Goal: Find specific page/section: Find specific page/section

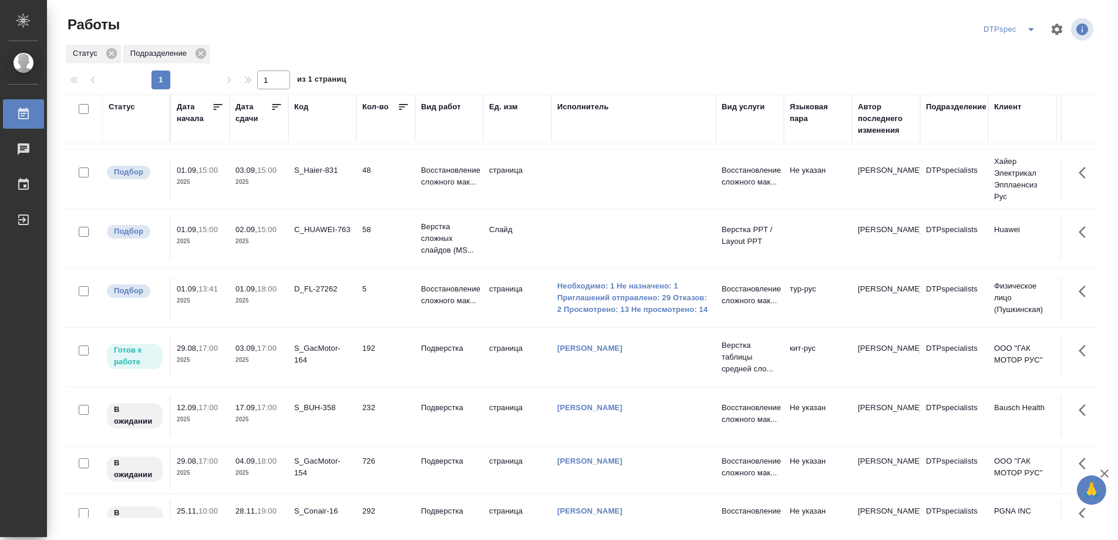
scroll to position [97, 0]
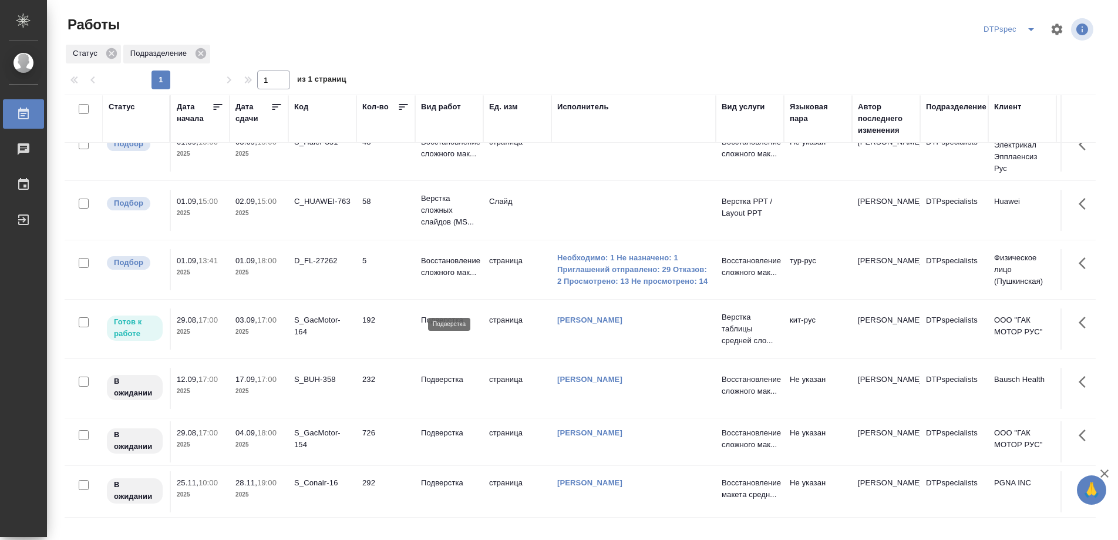
click at [435, 314] on p "Подверстка" at bounding box center [449, 320] width 56 height 12
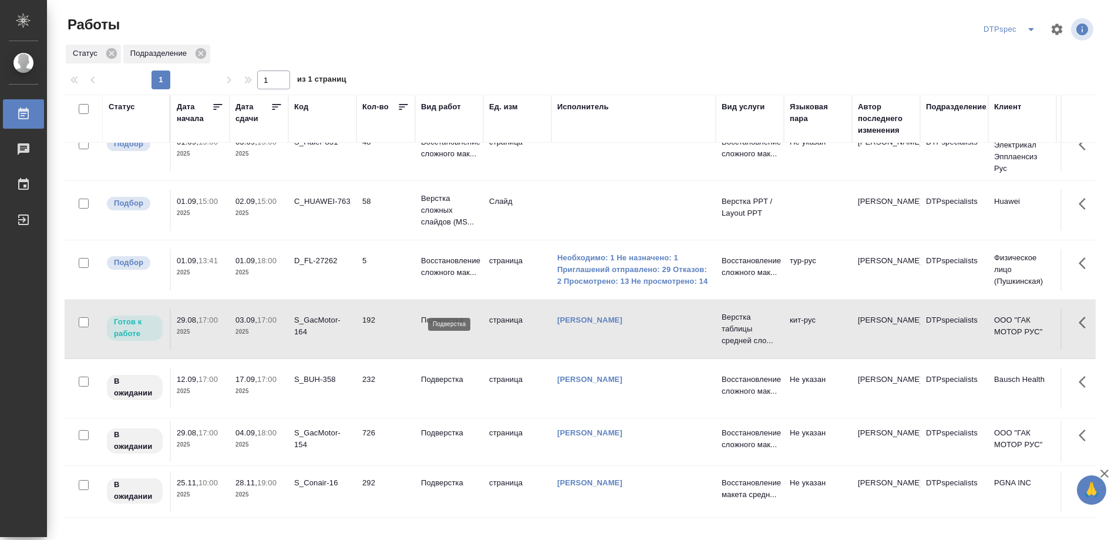
click at [435, 314] on p "Подверстка" at bounding box center [449, 320] width 56 height 12
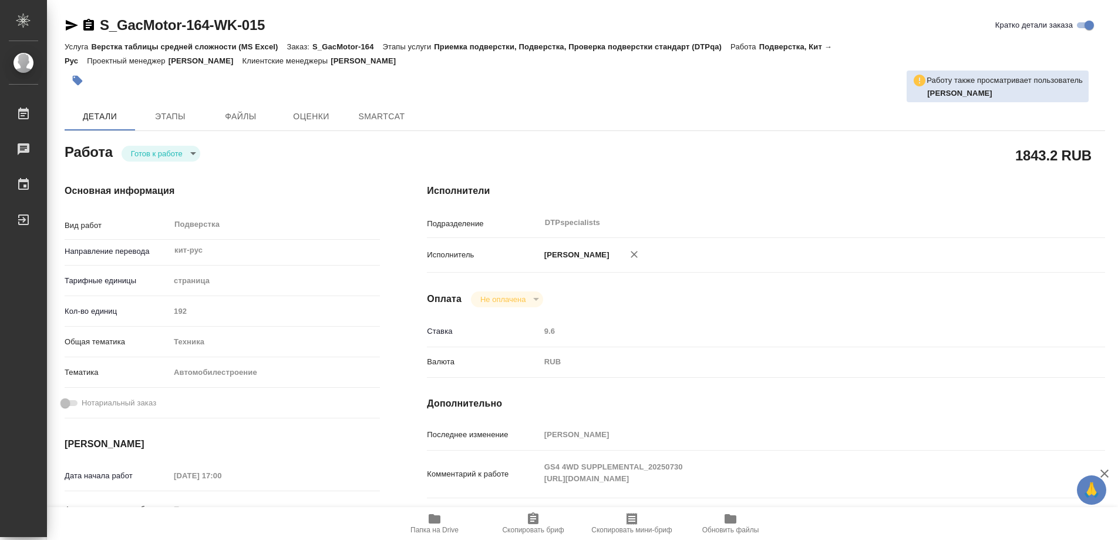
type textarea "x"
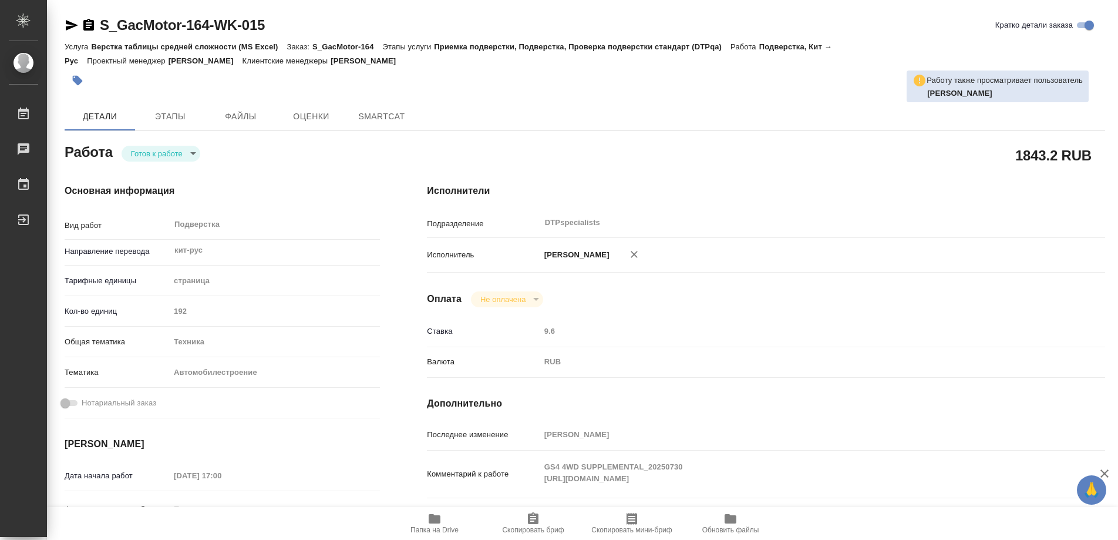
type textarea "x"
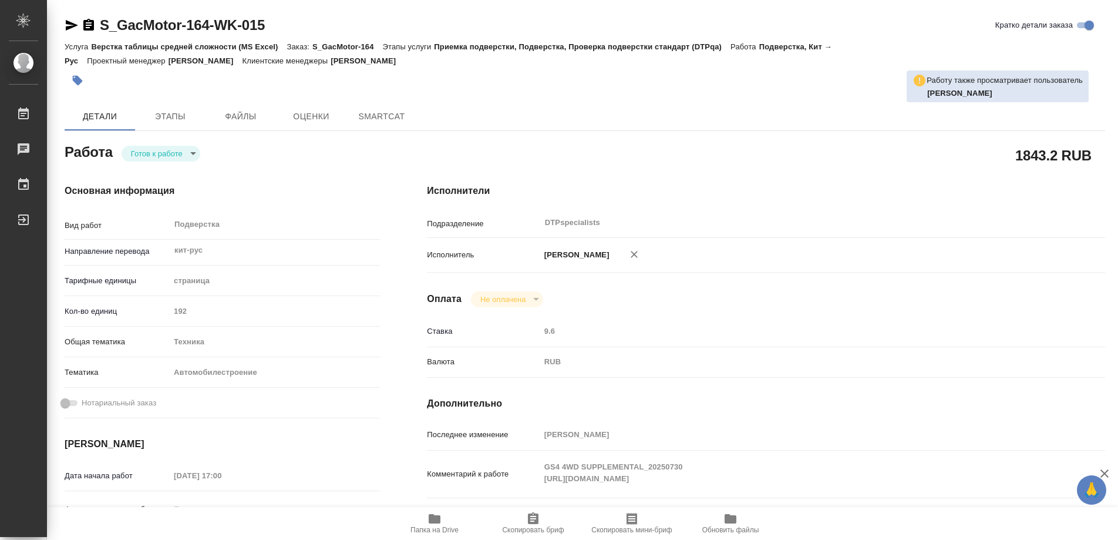
type textarea "x"
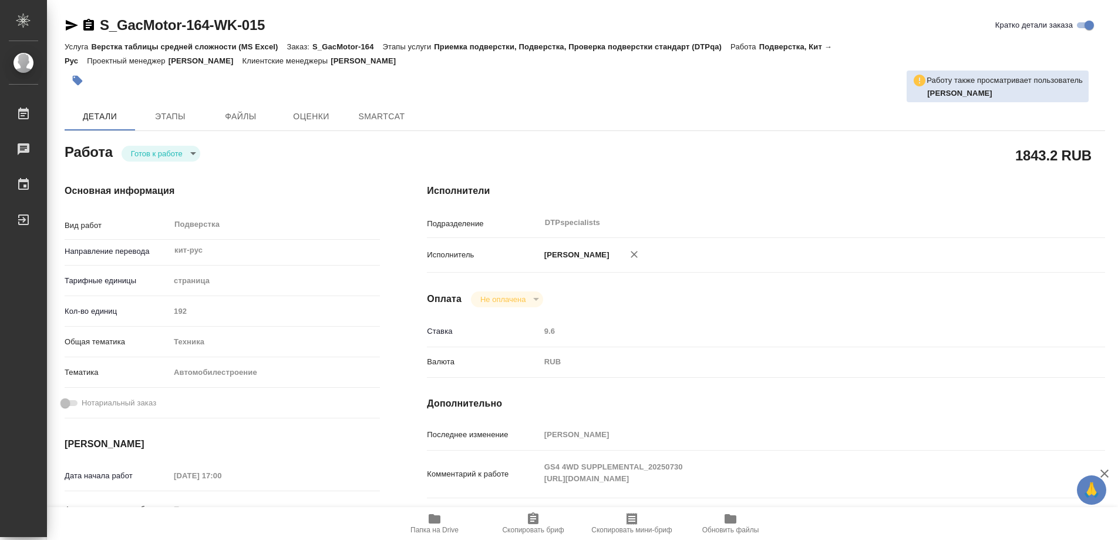
type textarea "x"
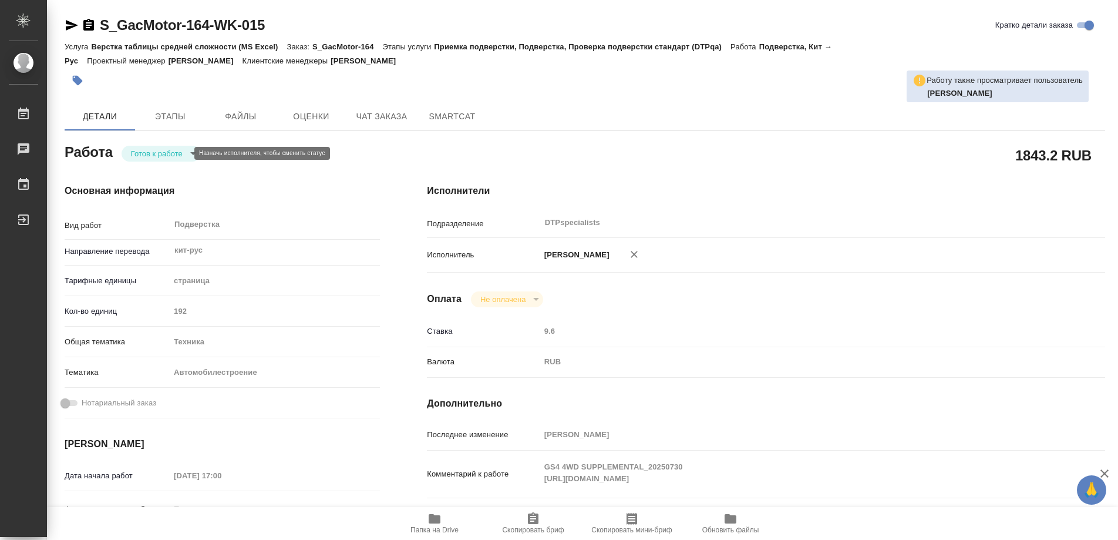
type textarea "x"
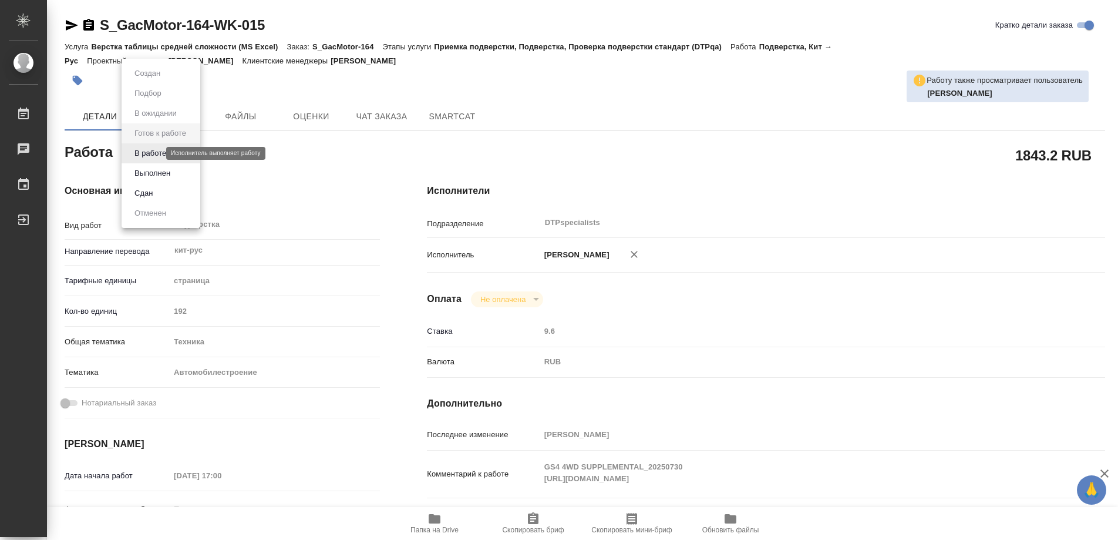
click at [152, 154] on body "🙏 .cls-1 fill:#fff; AWATERA Работы Чаты График Выйти S_GacMotor-164-WK-015 Крат…" at bounding box center [559, 270] width 1118 height 540
type textarea "x"
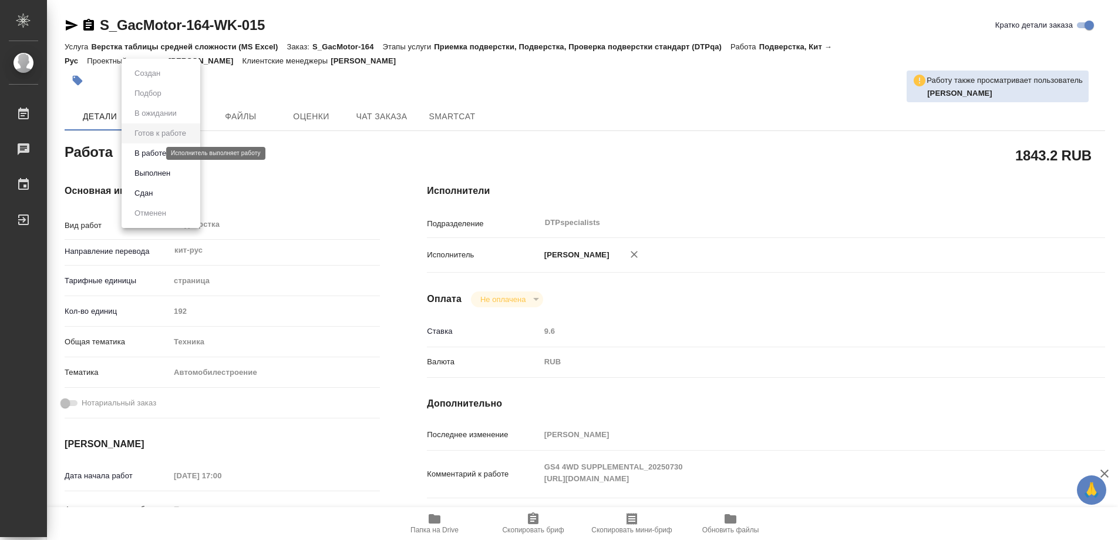
type textarea "x"
click at [152, 157] on button "В работе" at bounding box center [150, 153] width 39 height 13
type textarea "x"
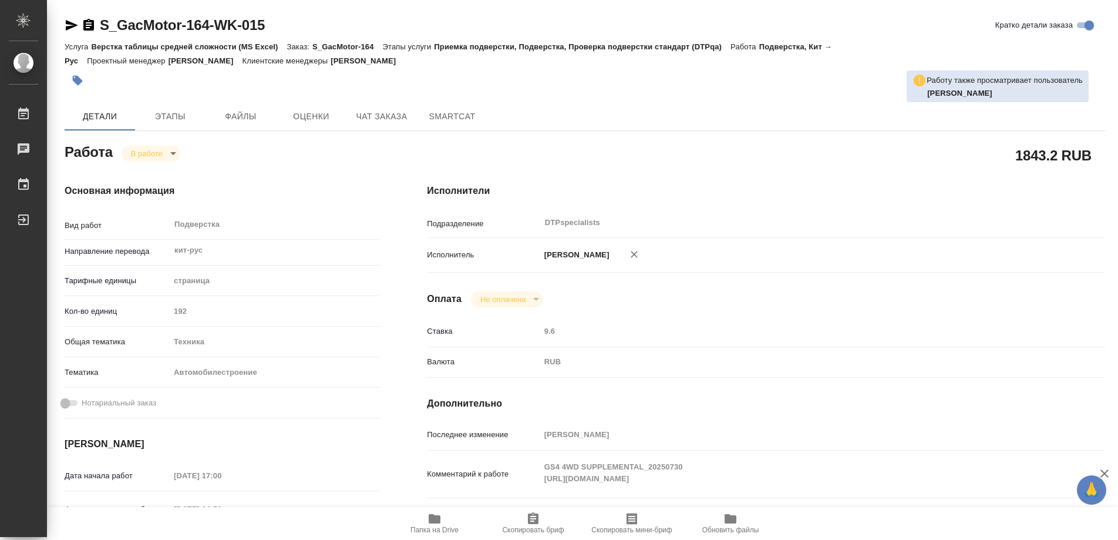
type textarea "x"
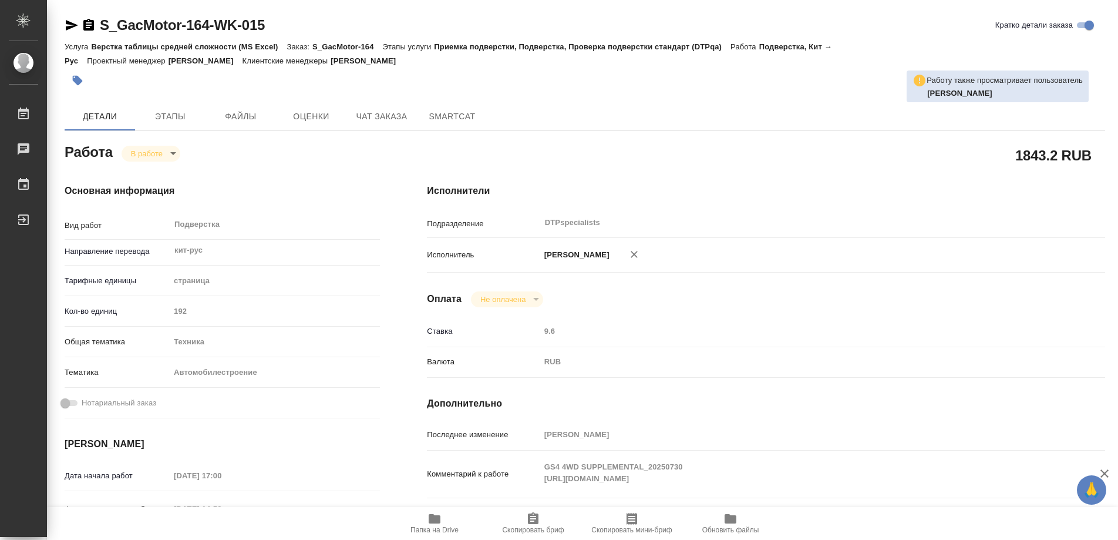
type textarea "x"
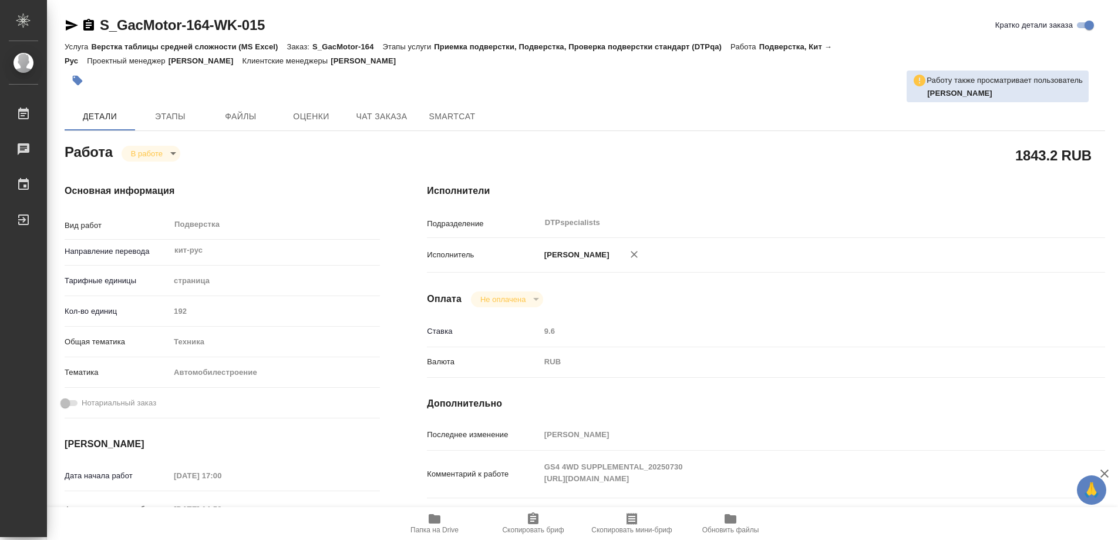
type textarea "x"
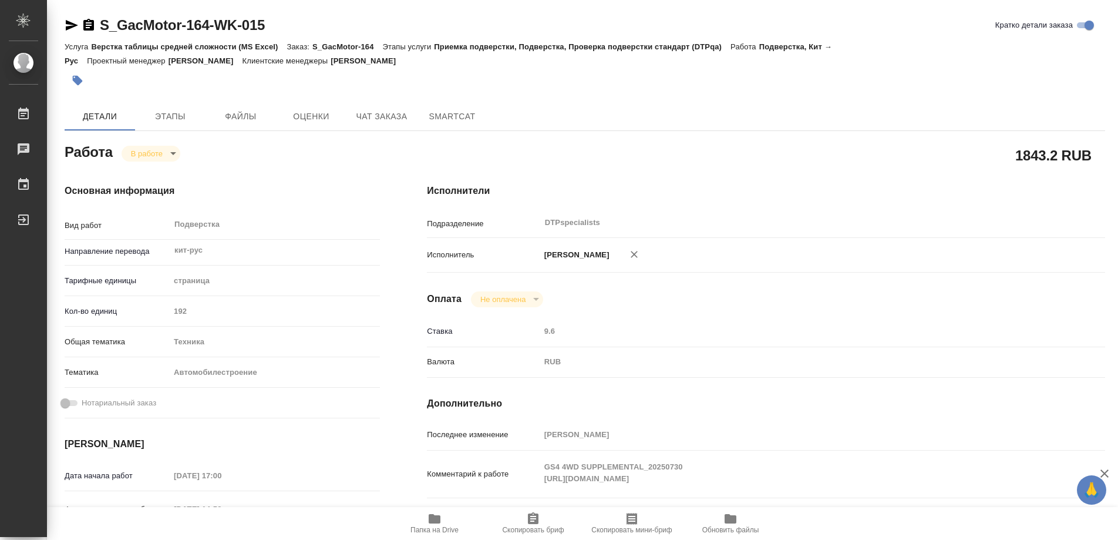
type textarea "x"
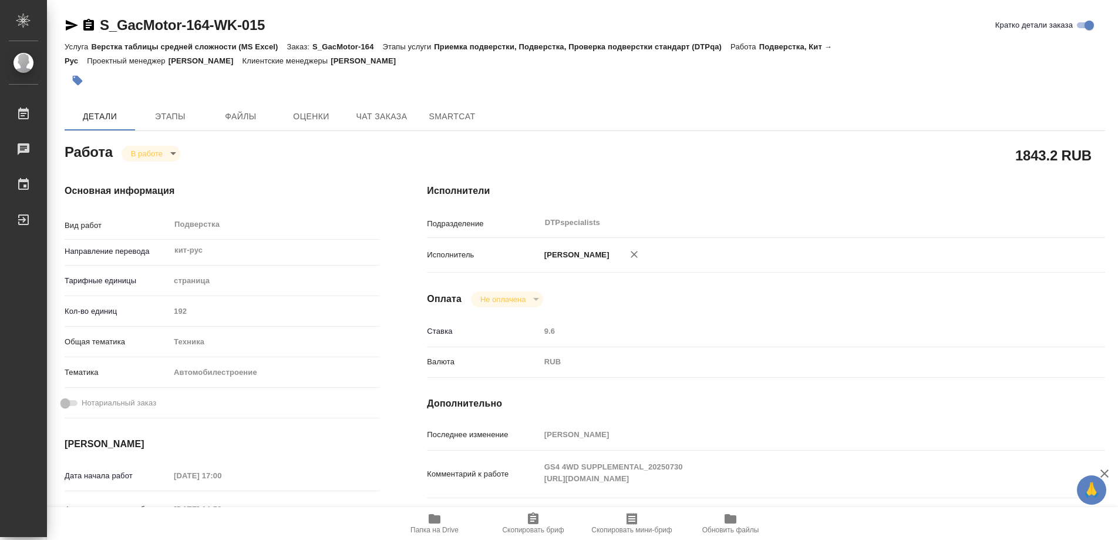
type textarea "x"
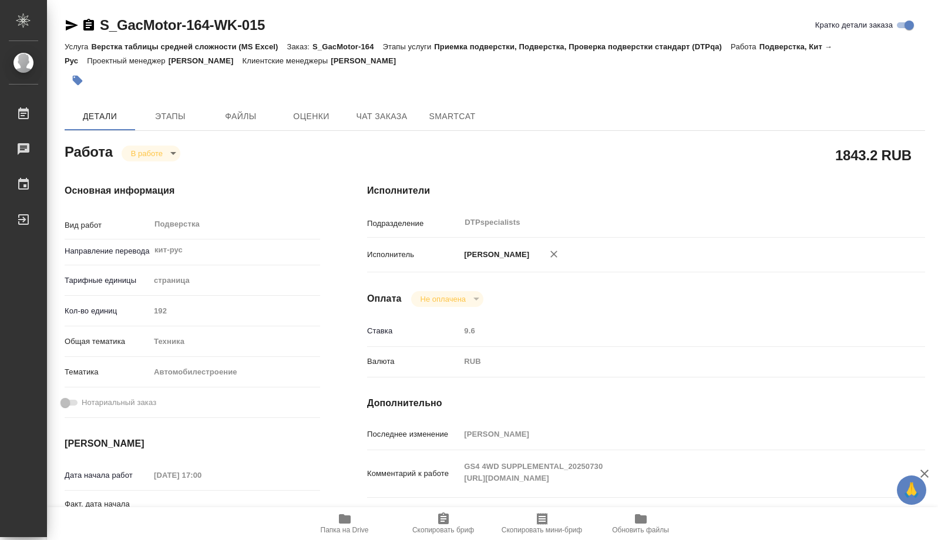
type textarea "x"
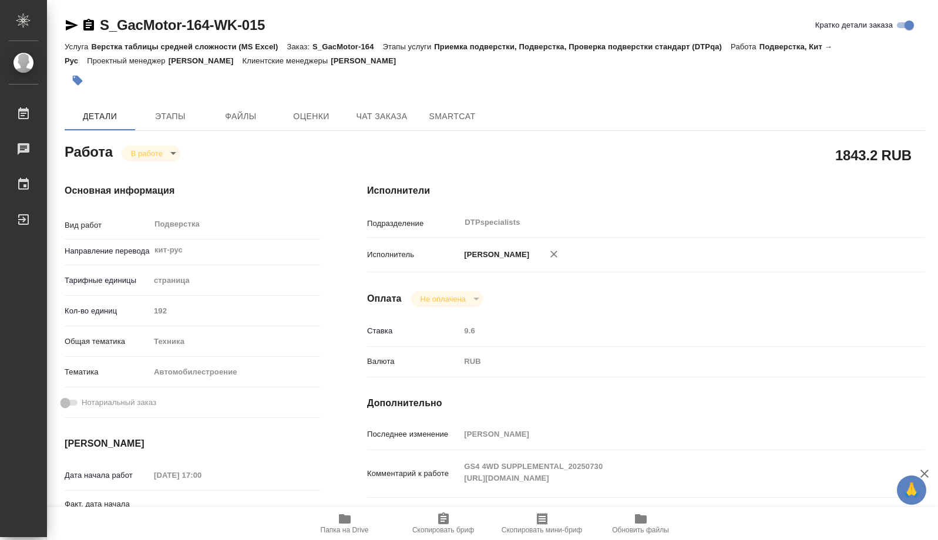
type textarea "x"
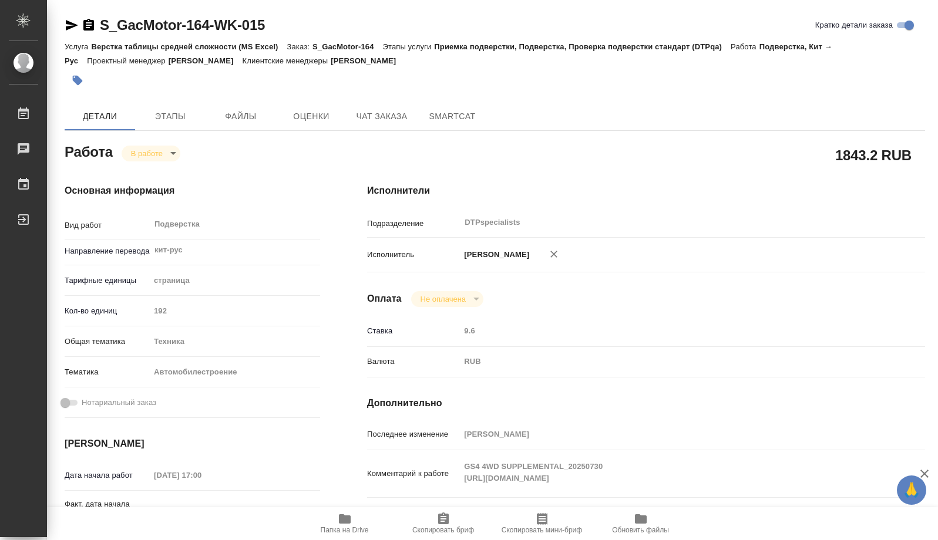
type textarea "x"
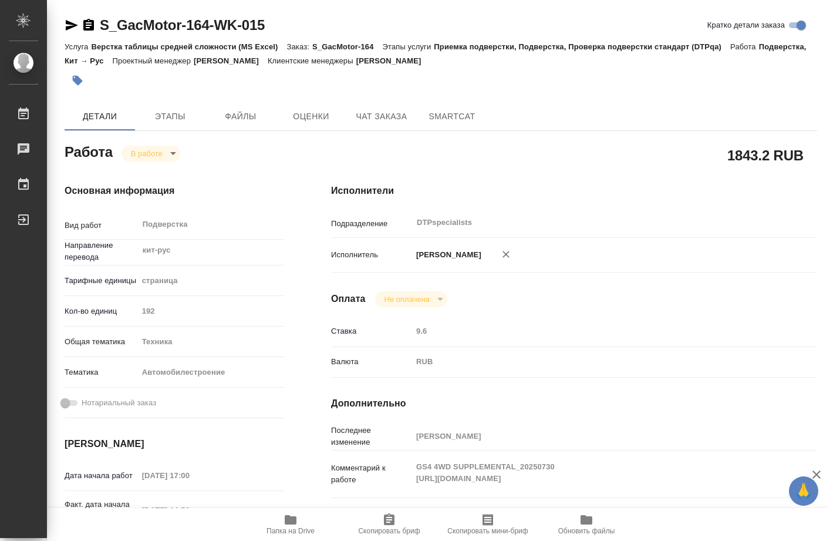
type textarea "x"
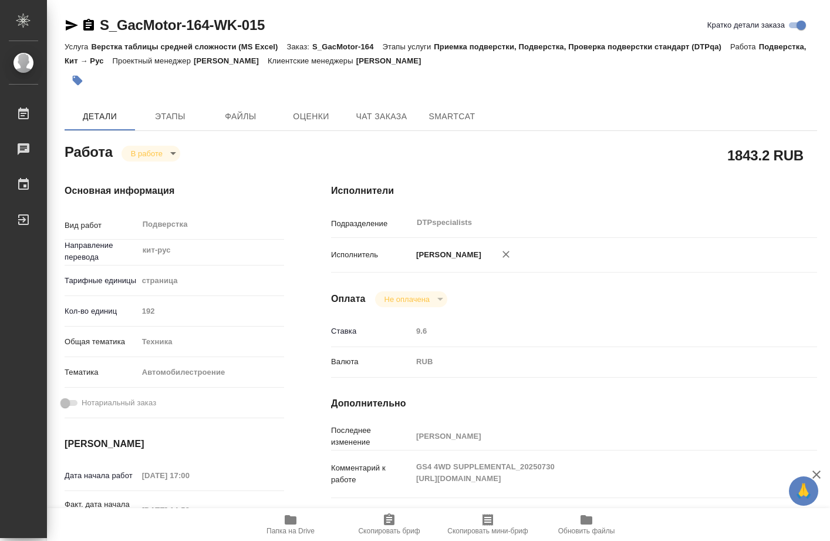
type textarea "x"
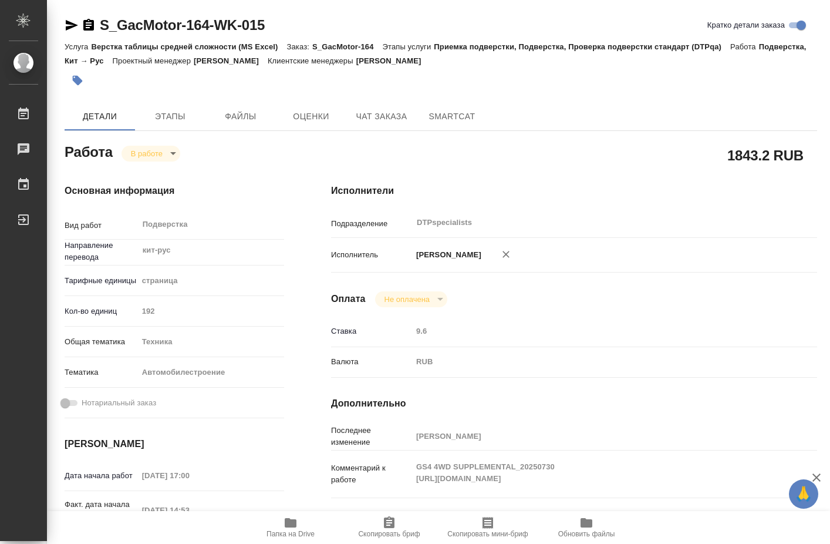
type textarea "x"
